Goal: Information Seeking & Learning: Find contact information

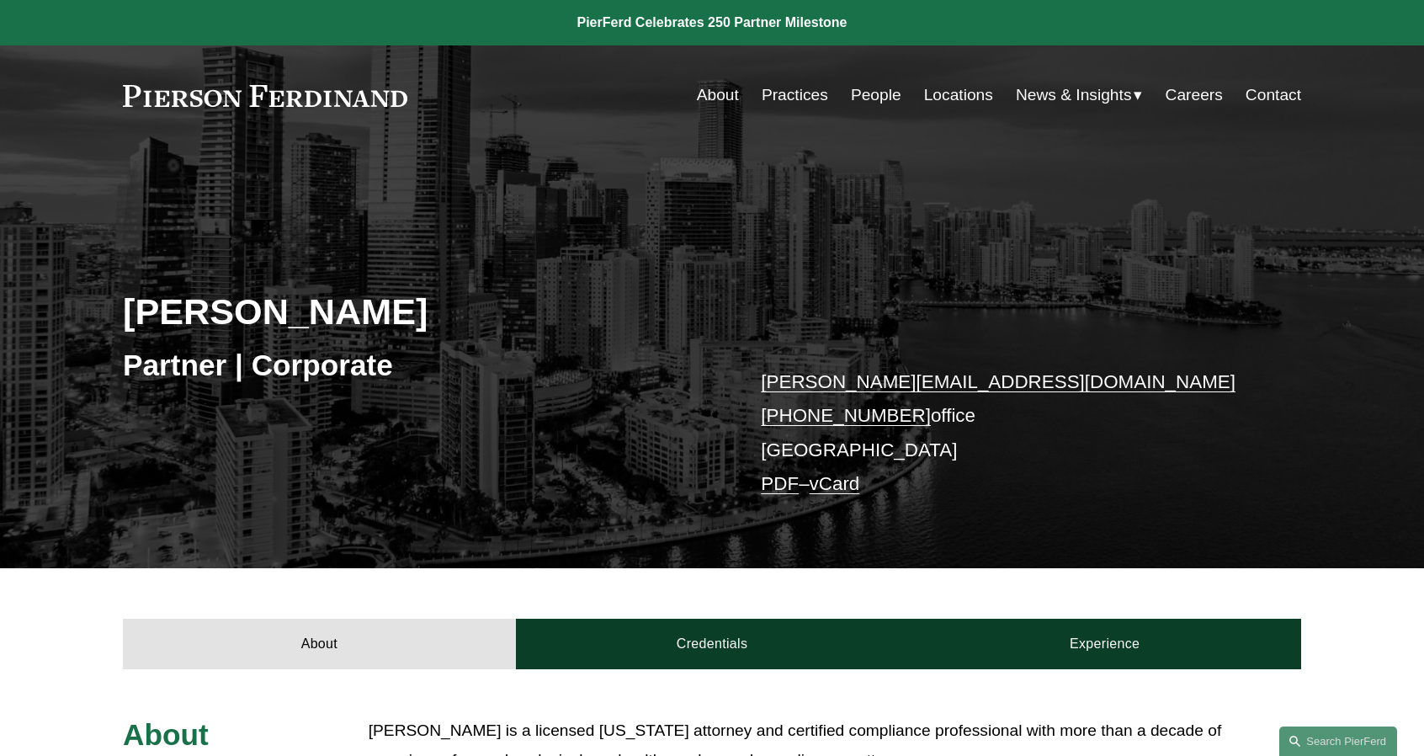
scroll to position [337, 0]
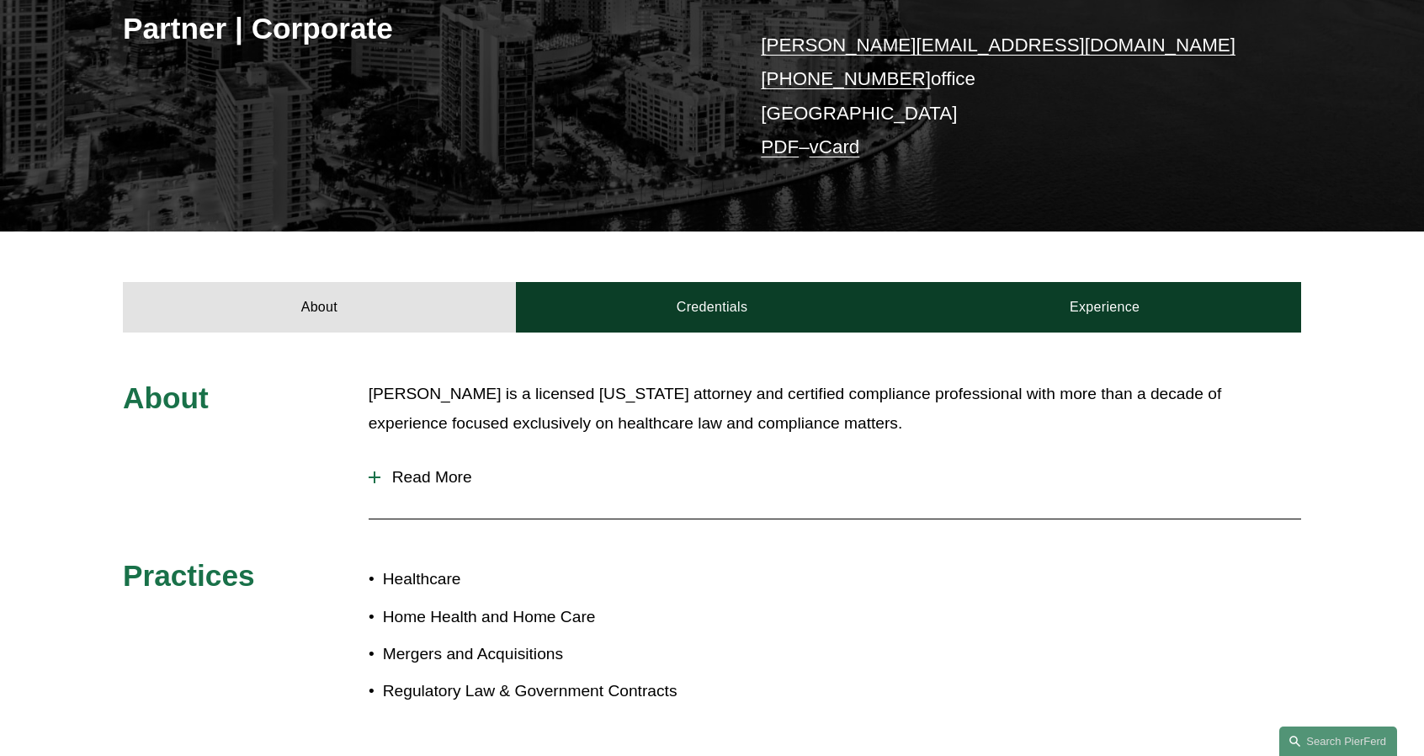
click at [443, 485] on span "Read More" at bounding box center [840, 477] width 921 height 19
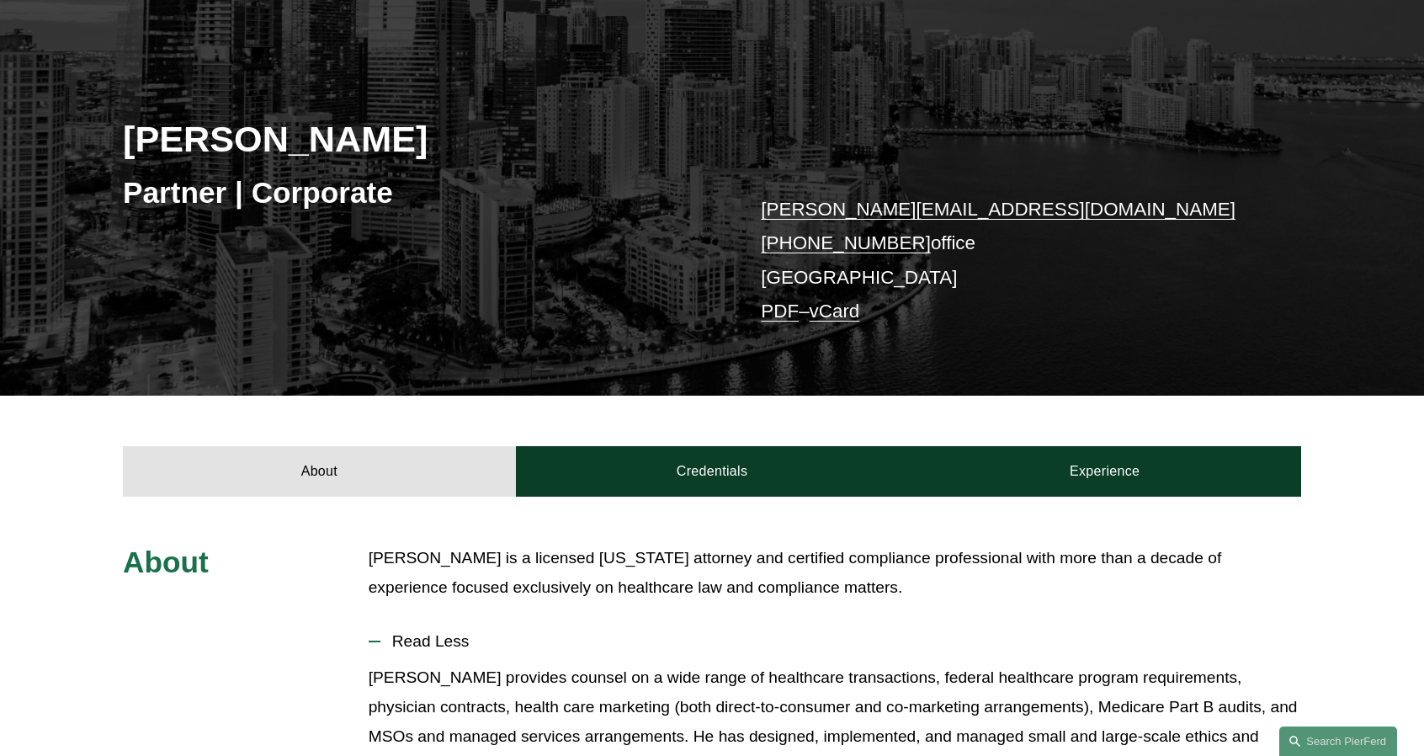
scroll to position [84, 0]
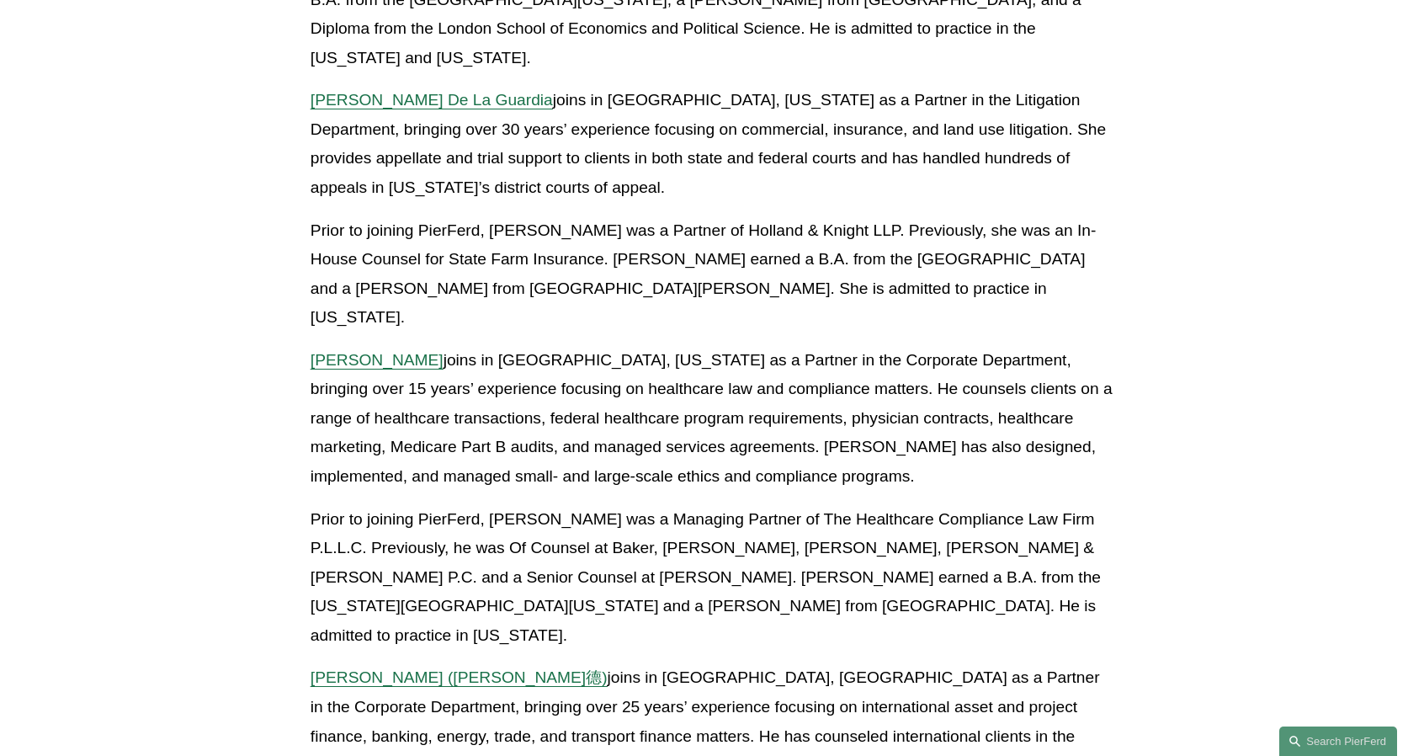
scroll to position [1599, 0]
click at [396, 667] on span "[PERSON_NAME] ([PERSON_NAME]德)" at bounding box center [459, 676] width 297 height 18
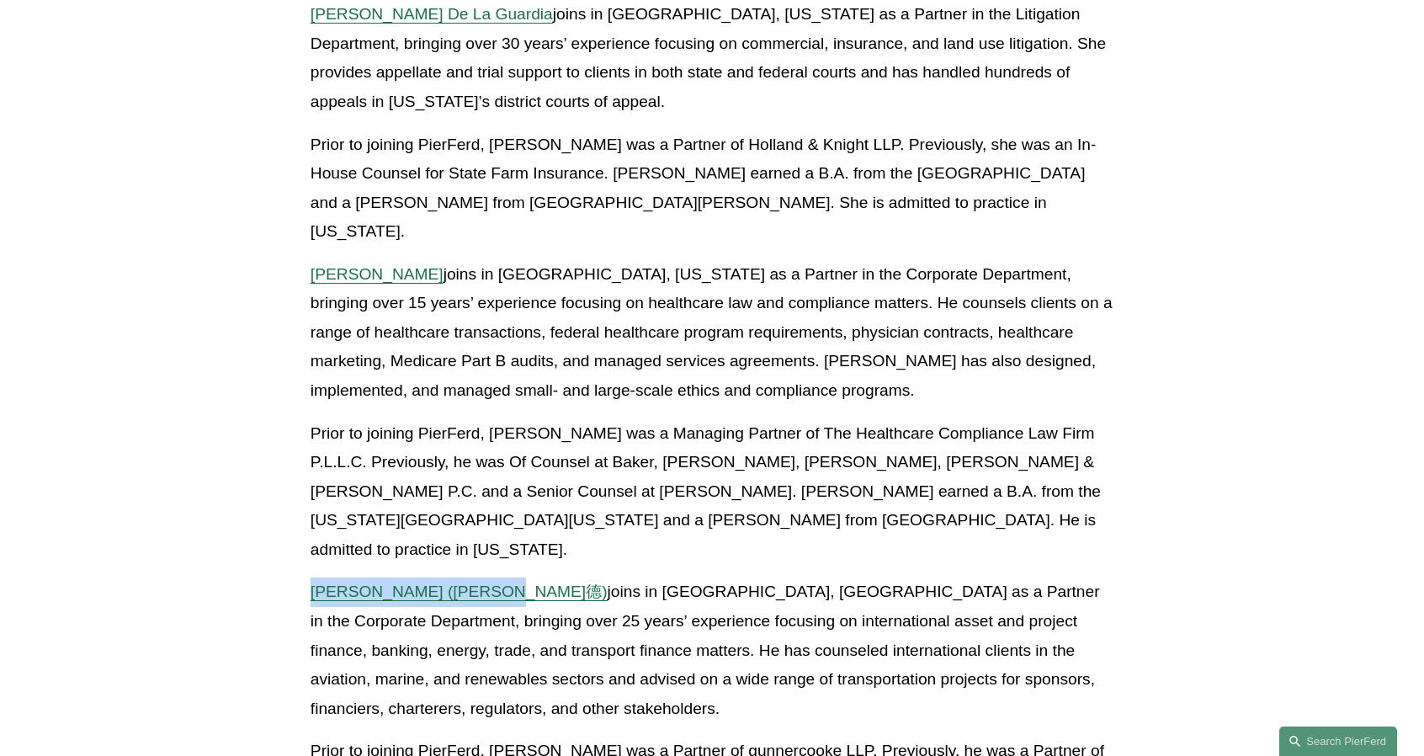
drag, startPoint x: 487, startPoint y: 390, endPoint x: 315, endPoint y: 383, distance: 171.8
click at [315, 577] on p "[PERSON_NAME] ([PERSON_NAME]) joins in [GEOGRAPHIC_DATA], [GEOGRAPHIC_DATA] as …" at bounding box center [712, 650] width 803 height 146
copy span "[PERSON_NAME] ([PERSON_NAME]德)"
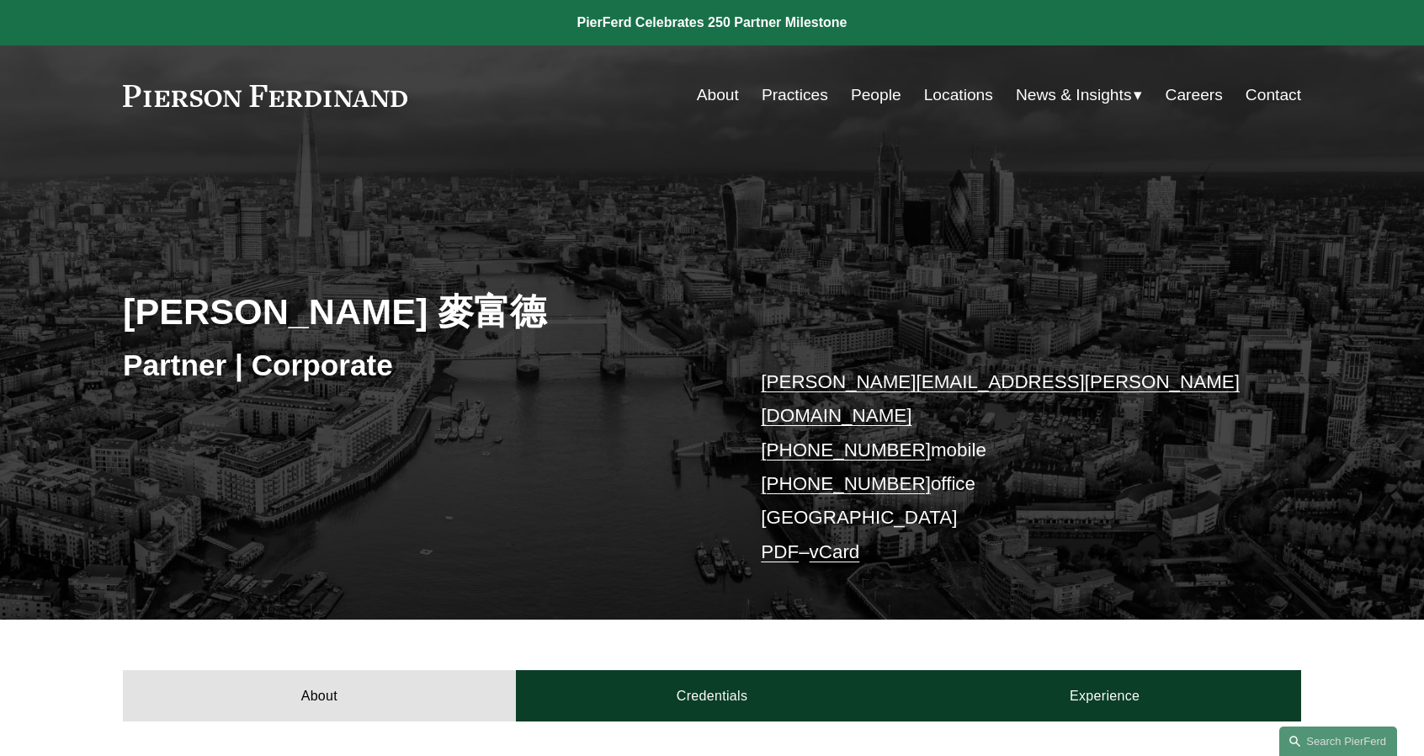
drag, startPoint x: 518, startPoint y: 314, endPoint x: 422, endPoint y: 308, distance: 96.1
click at [422, 308] on h2 "Simon J. Murfitt 麥富德" at bounding box center [417, 312] width 589 height 44
copy h2 "麥富德"
click at [1266, 311] on div "Simon J. Murfitt 麥富德 Partner | Corporate simon.murfitt@pierferd.com +44 74 9685…" at bounding box center [712, 405] width 1424 height 432
